Goal: Navigation & Orientation: Find specific page/section

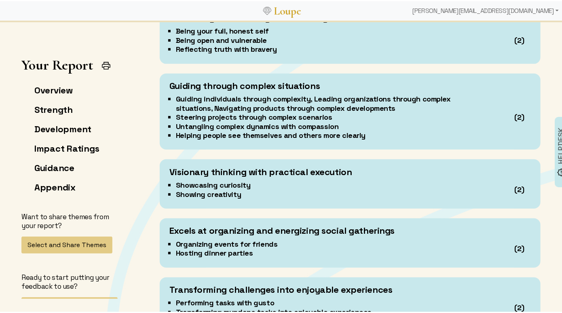
scroll to position [3333, 0]
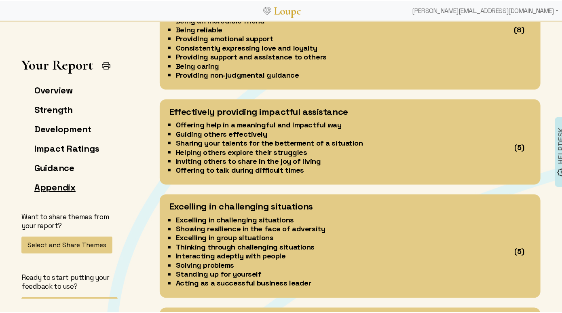
click at [50, 181] on link "Appendix" at bounding box center [54, 185] width 41 height 11
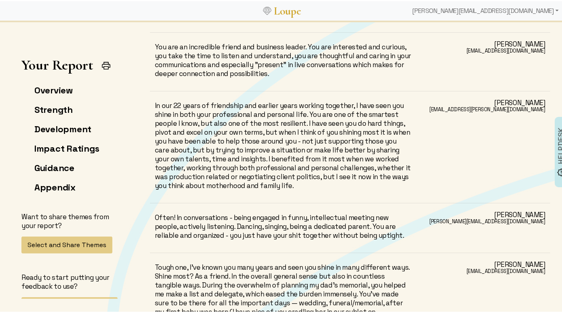
scroll to position [9891, 0]
